Goal: Transaction & Acquisition: Purchase product/service

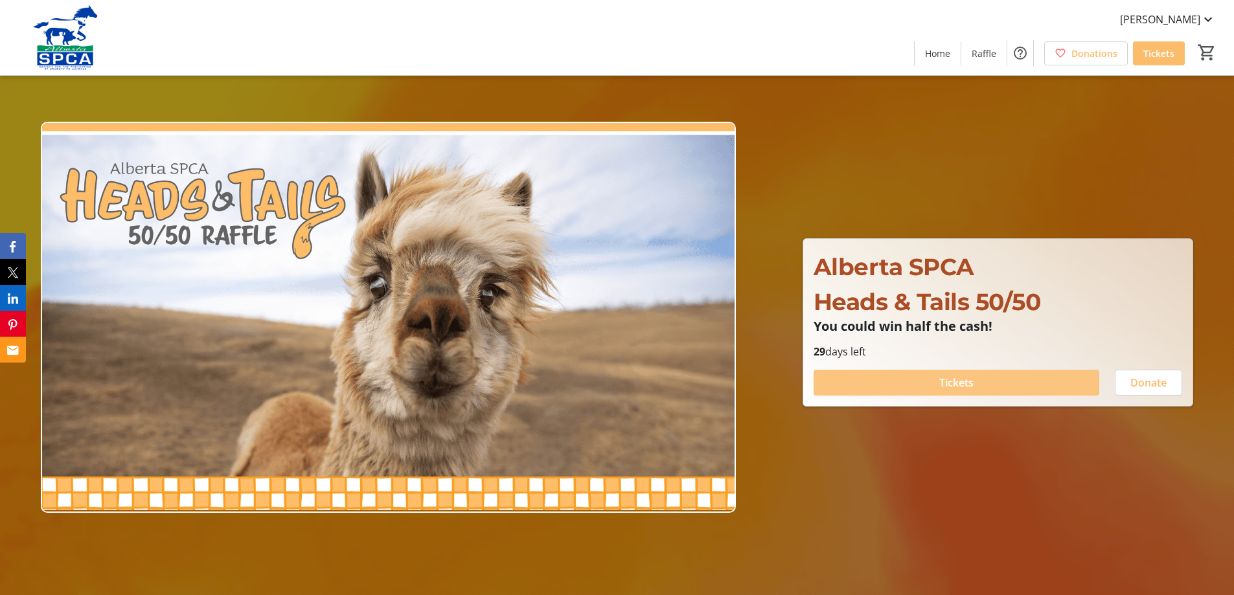
click at [958, 384] on span "Tickets" at bounding box center [956, 383] width 34 height 16
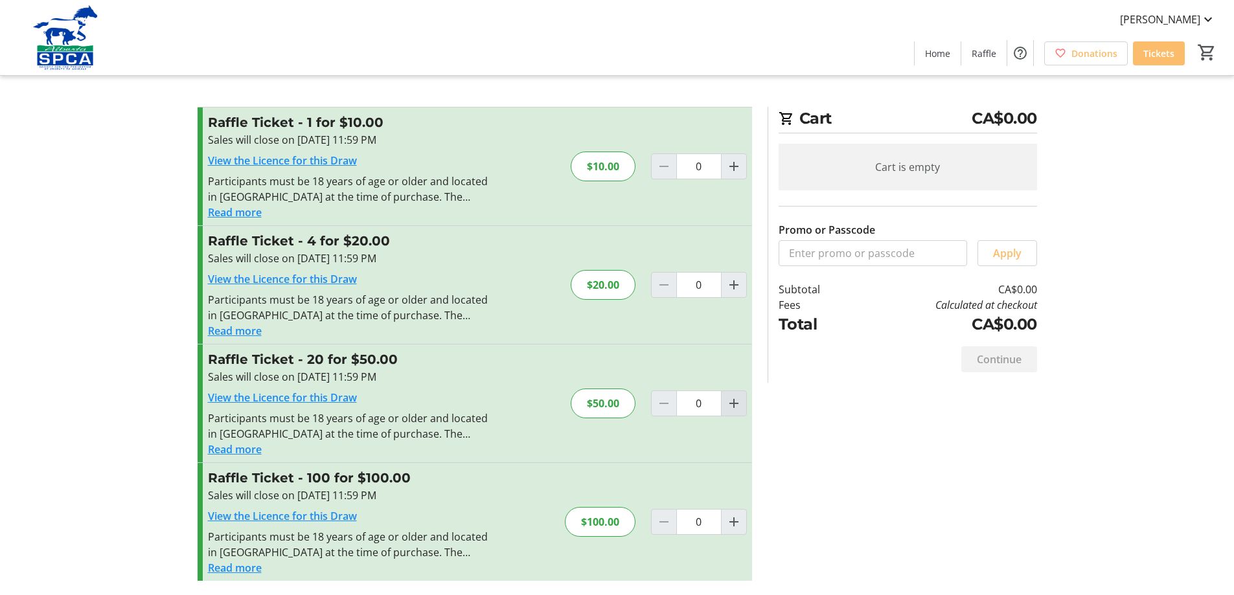
click at [730, 401] on mat-icon "Increment by one" at bounding box center [734, 404] width 16 height 16
type input "1"
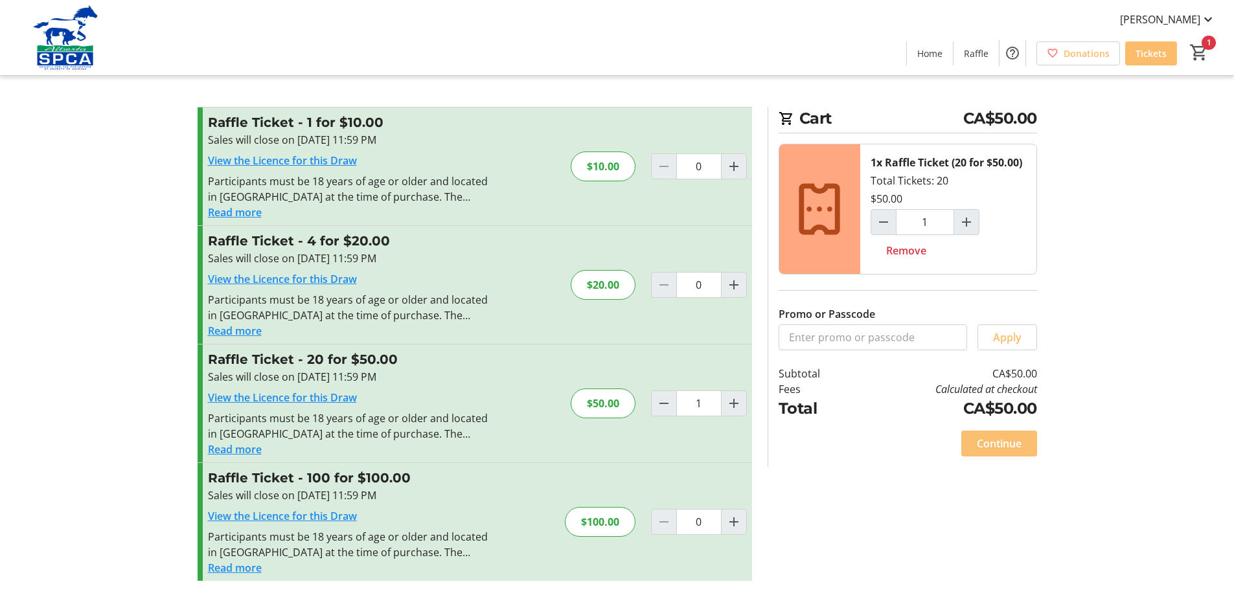
click at [1011, 448] on span "Continue" at bounding box center [999, 444] width 45 height 16
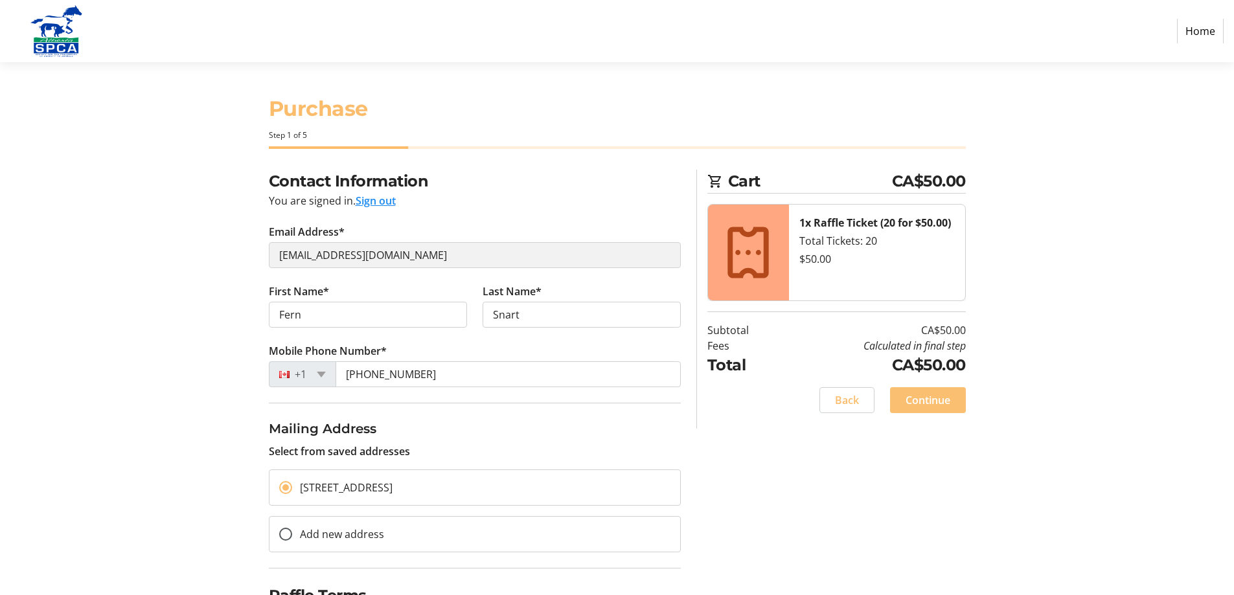
click at [925, 404] on span "Continue" at bounding box center [928, 401] width 45 height 16
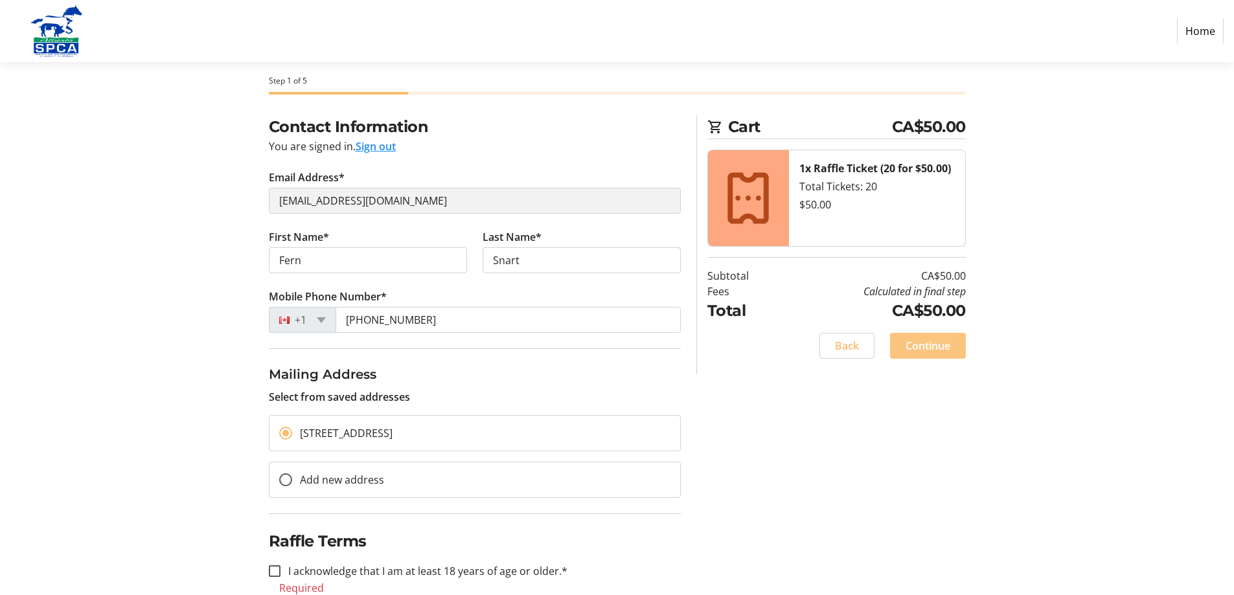
scroll to position [69, 0]
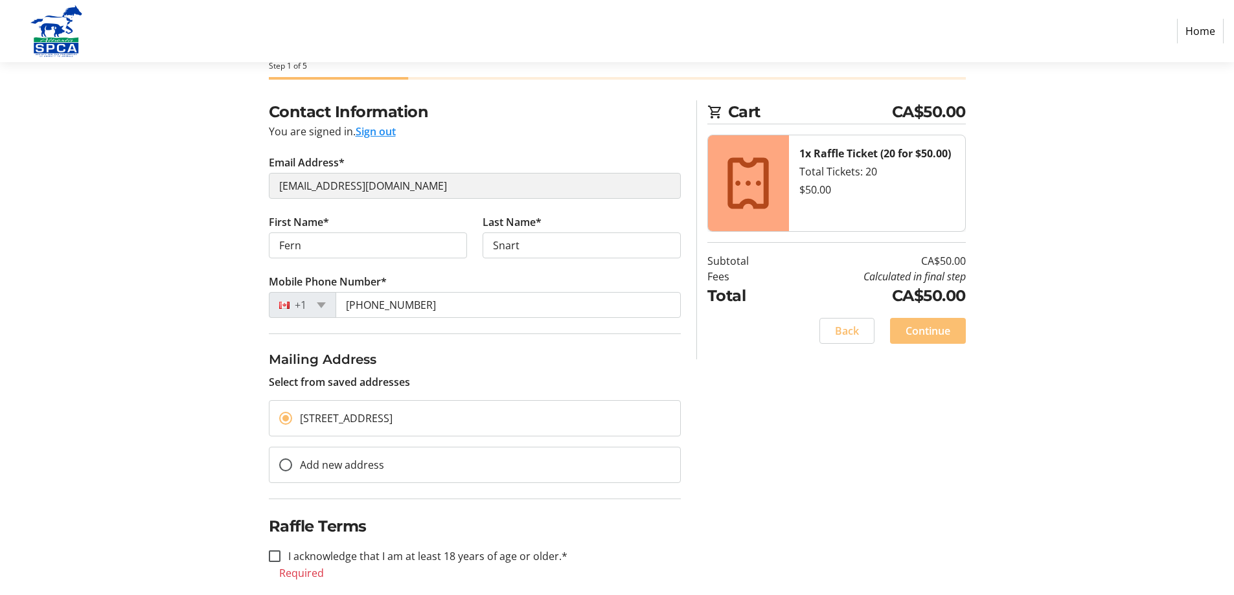
click at [921, 332] on span "Continue" at bounding box center [928, 331] width 45 height 16
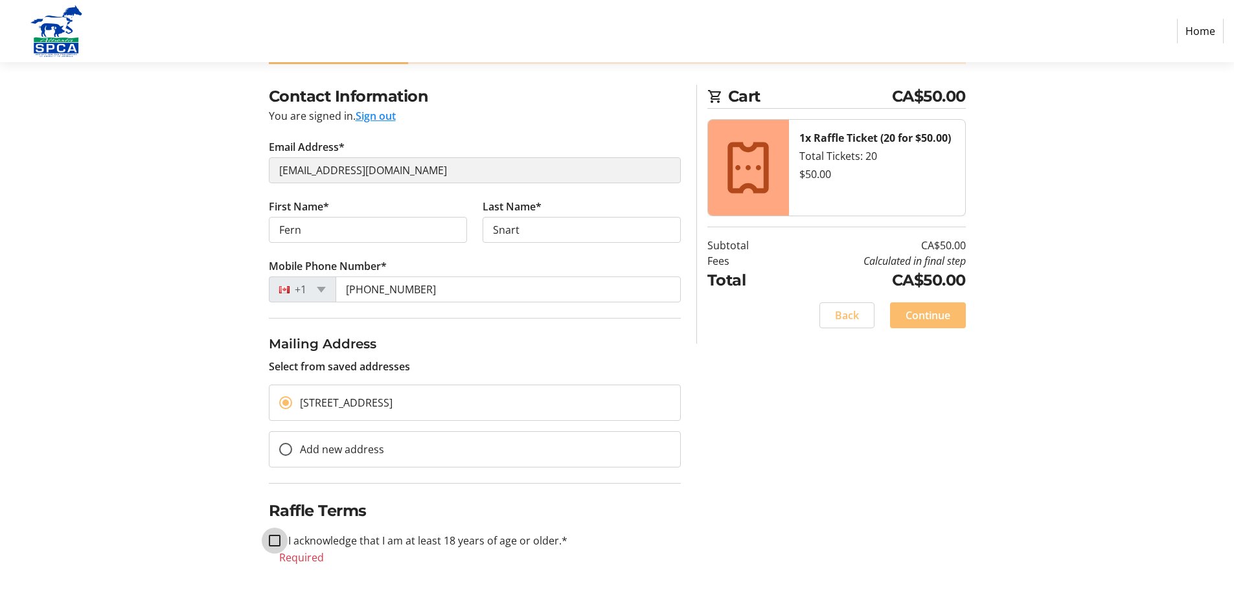
click at [273, 539] on input "I acknowledge that I am at least 18 years of age or older.*" at bounding box center [275, 541] width 12 height 12
checkbox input "true"
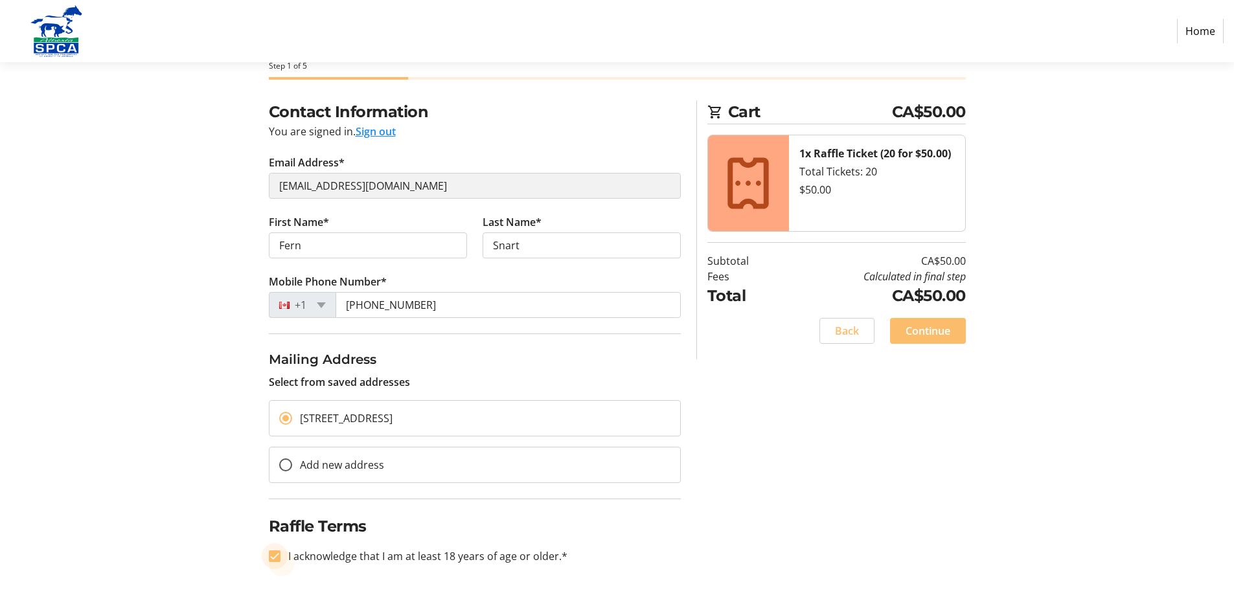
scroll to position [69, 0]
click at [934, 334] on span "Continue" at bounding box center [928, 331] width 45 height 16
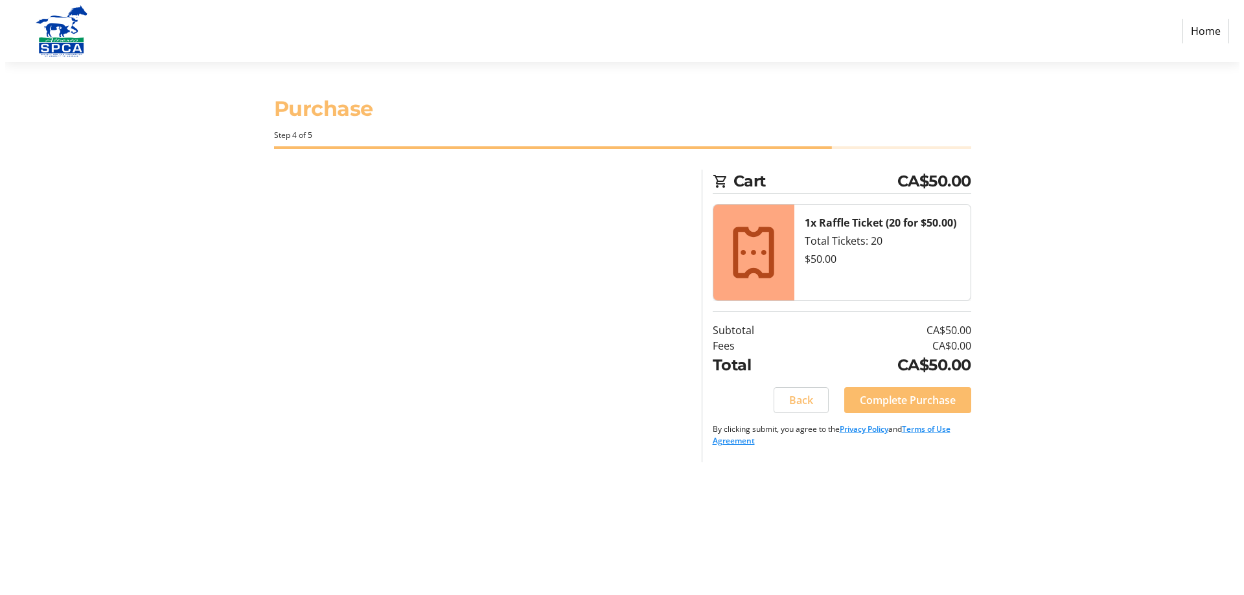
scroll to position [0, 0]
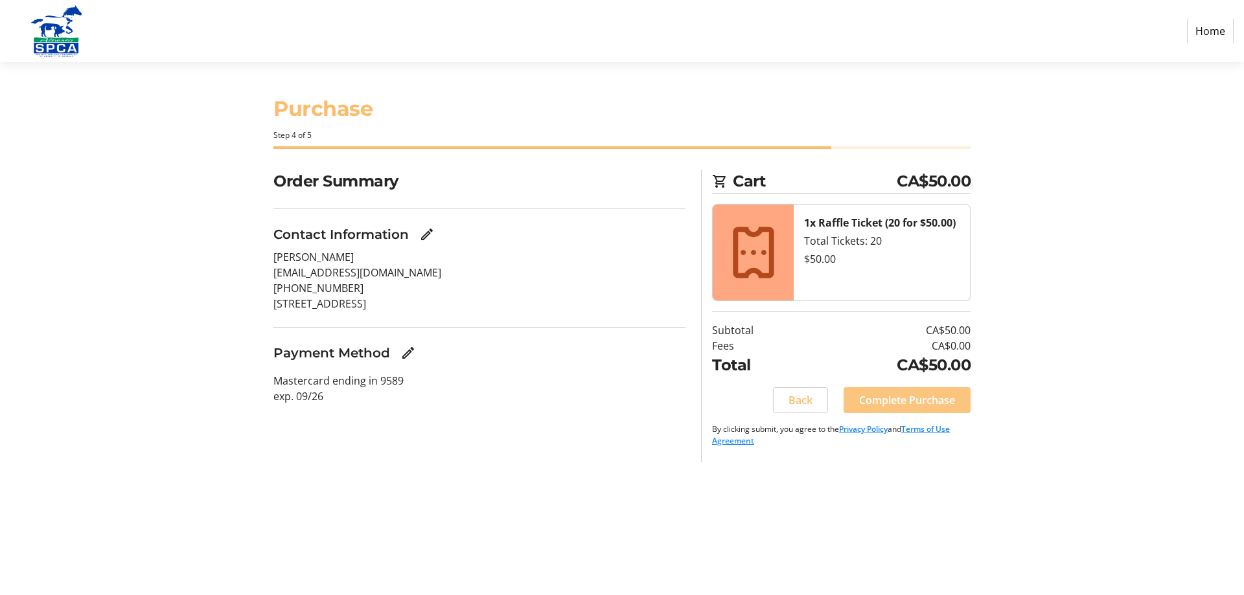
click at [906, 404] on span "Complete Purchase" at bounding box center [907, 401] width 96 height 16
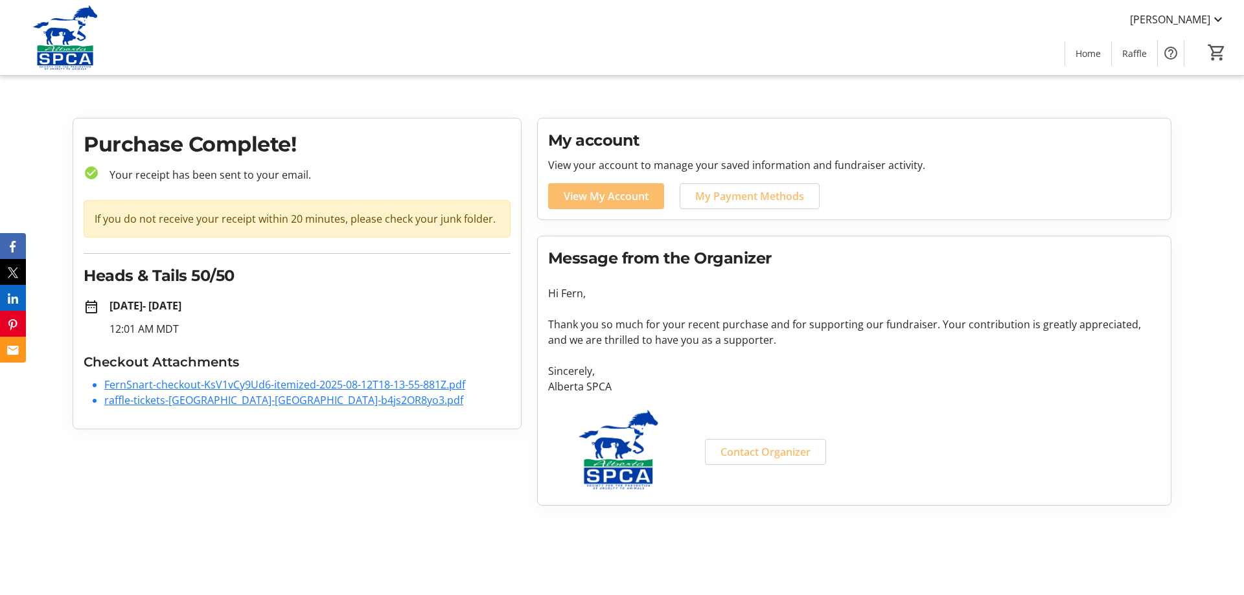
click at [192, 401] on link "raffle-tickets-[GEOGRAPHIC_DATA]-[GEOGRAPHIC_DATA]-b4js2OR8yo3.pdf" at bounding box center [283, 400] width 359 height 14
